Goal: Navigation & Orientation: Go to known website

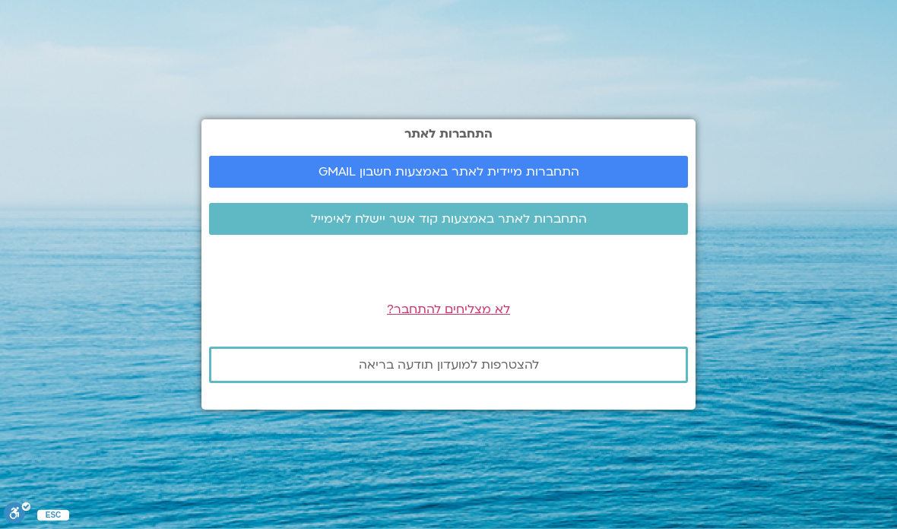
click at [579, 179] on span "התחברות מיידית לאתר באמצעות חשבון GMAIL" at bounding box center [448, 172] width 443 height 14
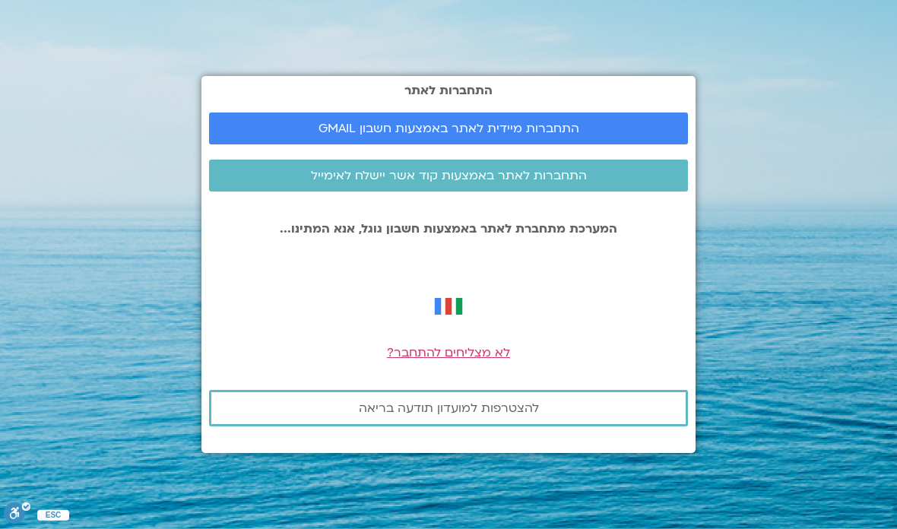
click at [589, 144] on link "התחברות מיידית לאתר באמצעות חשבון GMAIL" at bounding box center [448, 129] width 479 height 32
click at [597, 135] on span "התחברות מיידית לאתר באמצעות חשבון GMAIL" at bounding box center [448, 129] width 443 height 14
click at [589, 144] on link "התחברות מיידית לאתר באמצעות חשבון GMAIL" at bounding box center [448, 129] width 479 height 32
click at [595, 135] on span "התחברות מיידית לאתר באמצעות חשבון GMAIL" at bounding box center [448, 129] width 443 height 14
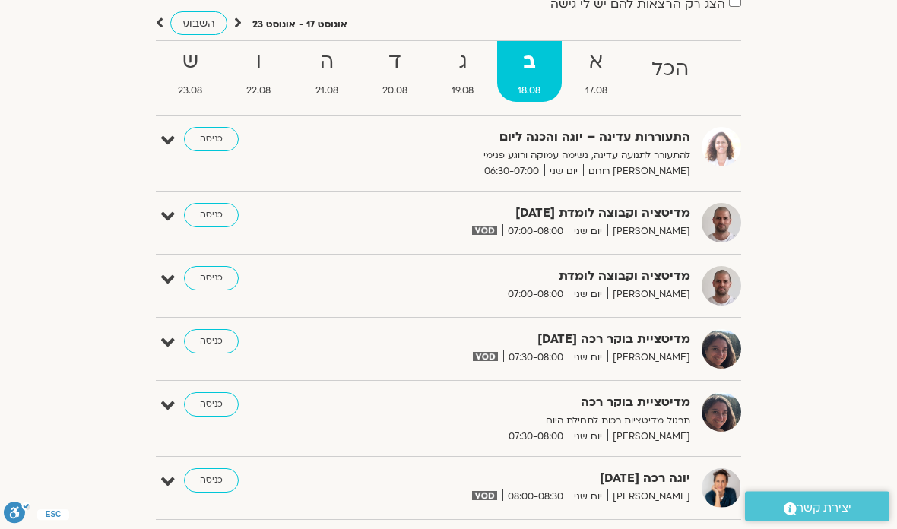
click at [452, 52] on strong "ג" at bounding box center [462, 63] width 63 height 34
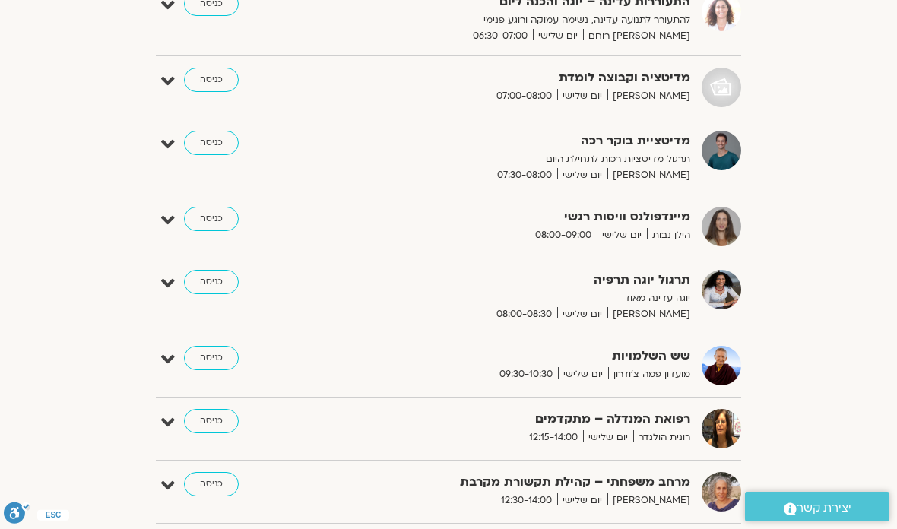
scroll to position [278, 0]
click at [221, 222] on link "כניסה" at bounding box center [211, 220] width 55 height 24
click at [222, 222] on link "כניסה" at bounding box center [211, 220] width 55 height 24
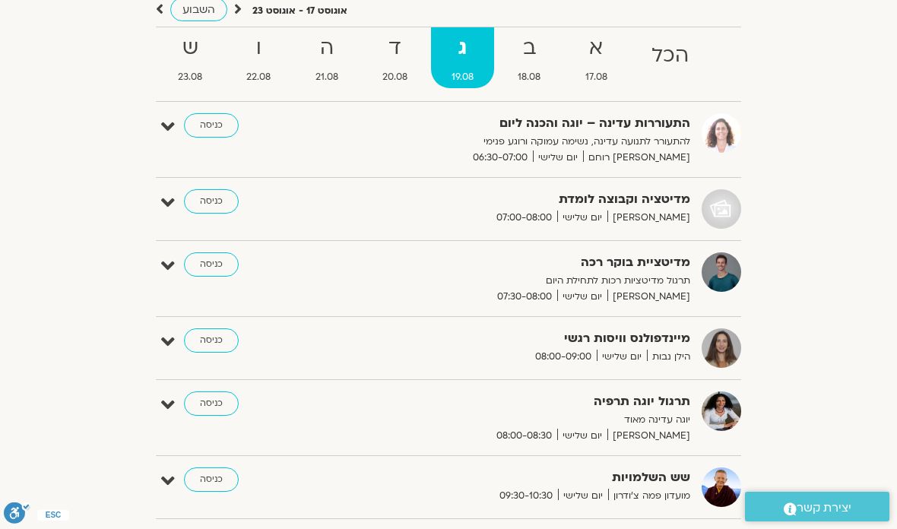
scroll to position [176, 0]
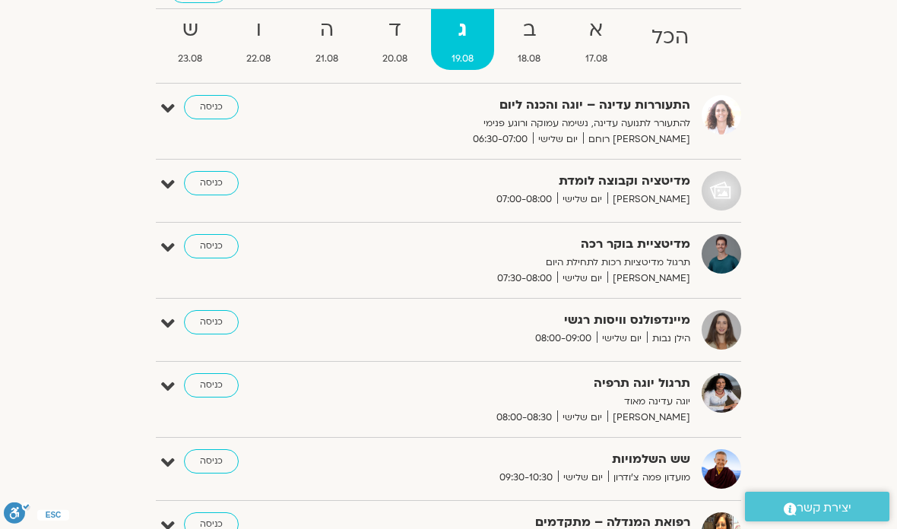
click at [219, 325] on link "כניסה" at bounding box center [211, 322] width 55 height 24
click at [214, 310] on link "כניסה" at bounding box center [211, 322] width 55 height 24
